Goal: Information Seeking & Learning: Learn about a topic

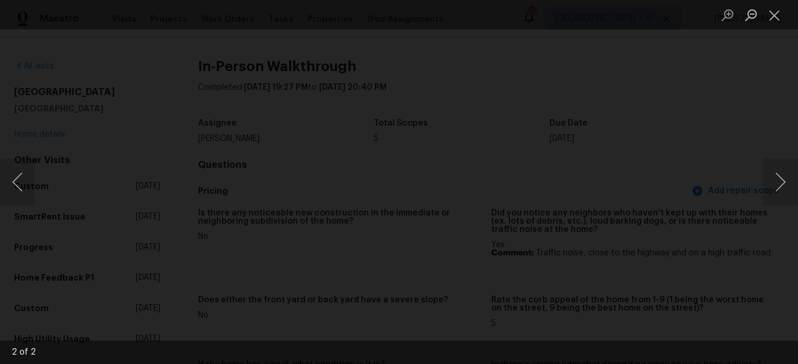
scroll to position [1468, 0]
click at [776, 21] on button "Close lightbox" at bounding box center [773, 15] width 23 height 21
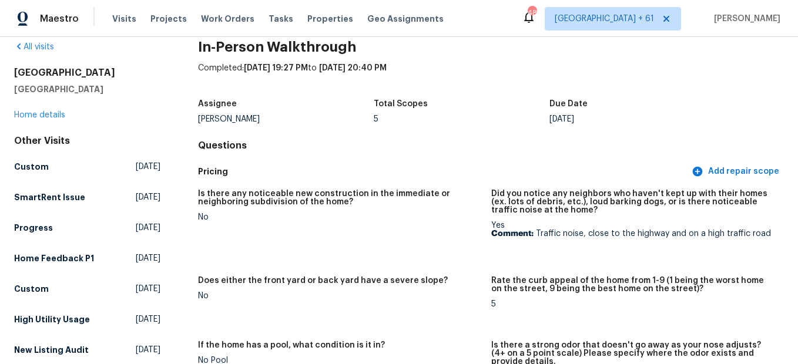
scroll to position [0, 0]
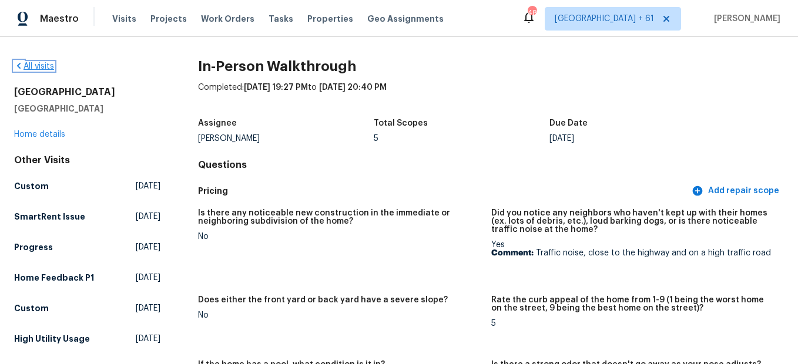
click at [39, 65] on link "All visits" at bounding box center [34, 66] width 40 height 8
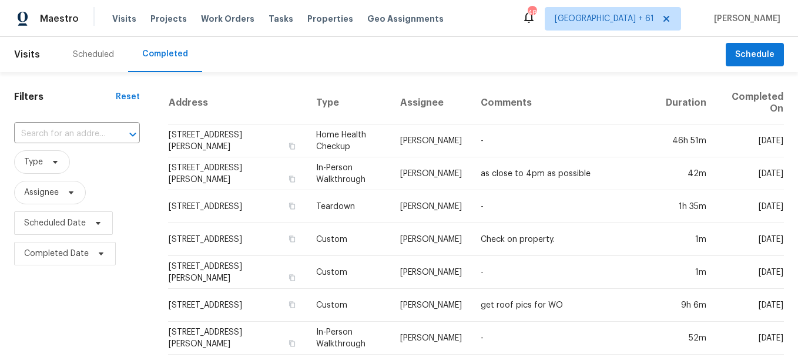
click at [79, 133] on input "text" at bounding box center [60, 134] width 93 height 18
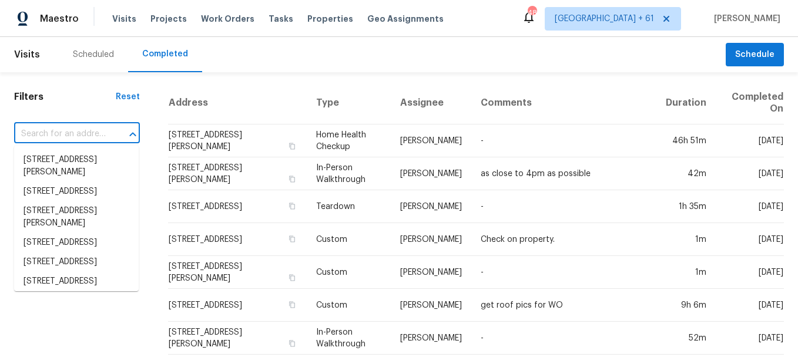
paste input "[STREET_ADDRESS]"
type input "[STREET_ADDRESS]"
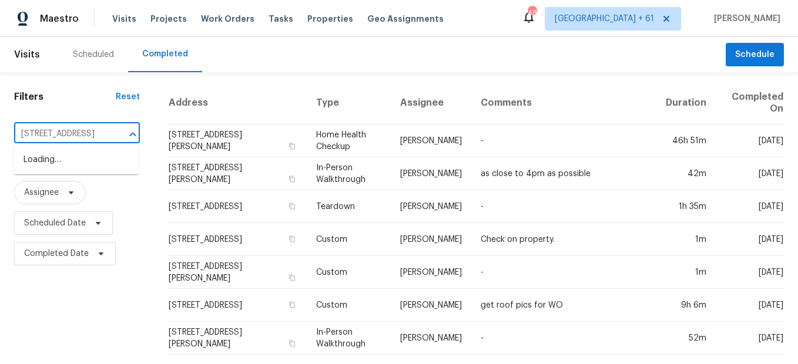
scroll to position [0, 70]
click at [83, 164] on li "[STREET_ADDRESS]" at bounding box center [76, 159] width 125 height 19
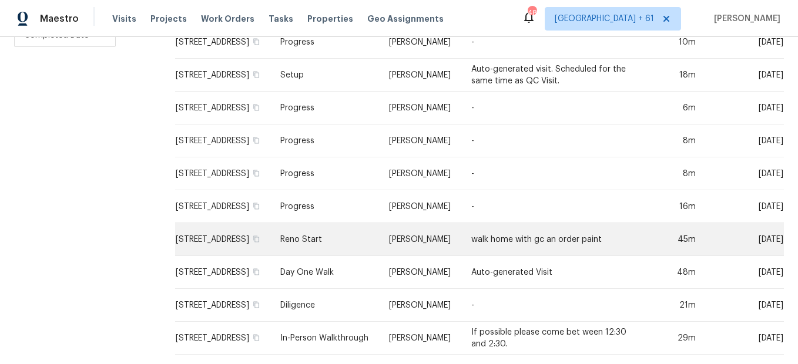
scroll to position [239, 0]
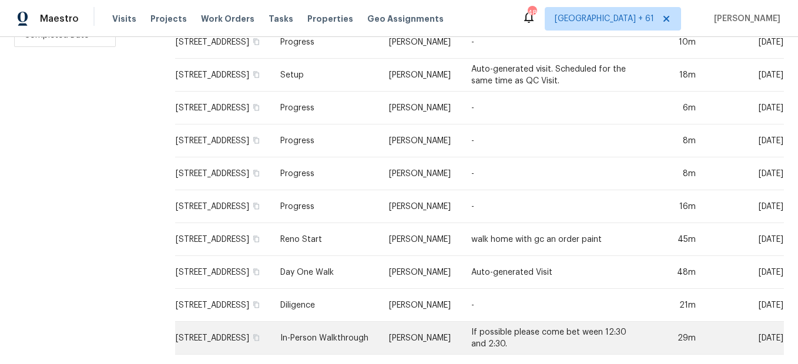
click at [344, 325] on td "In-Person Walkthrough" at bounding box center [325, 338] width 109 height 33
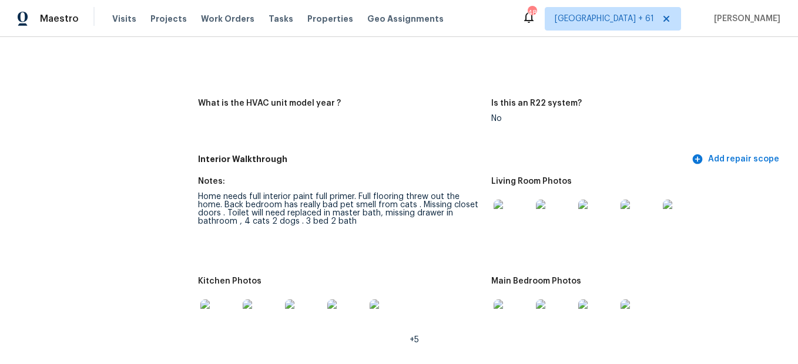
scroll to position [1233, 0]
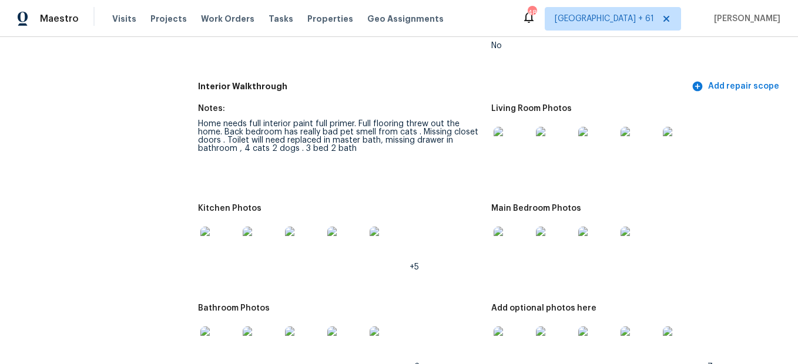
click at [511, 157] on img at bounding box center [512, 146] width 38 height 38
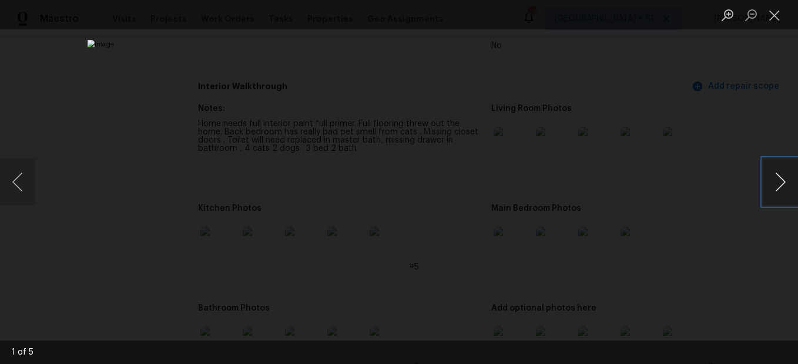
click at [765, 181] on button "Next image" at bounding box center [779, 182] width 35 height 47
click at [767, 181] on button "Next image" at bounding box center [779, 182] width 35 height 47
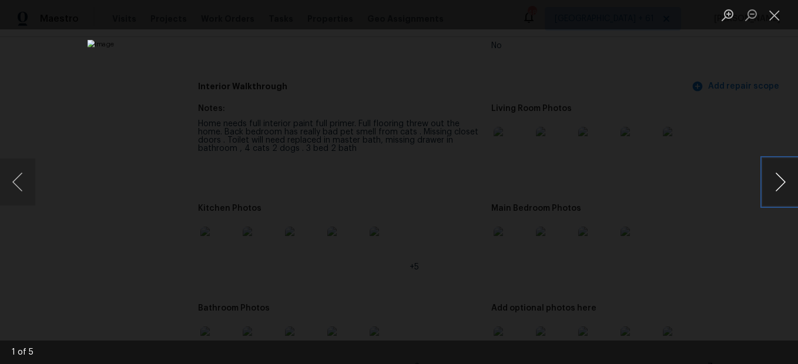
click at [767, 181] on button "Next image" at bounding box center [779, 182] width 35 height 47
